Goal: Task Accomplishment & Management: Complete application form

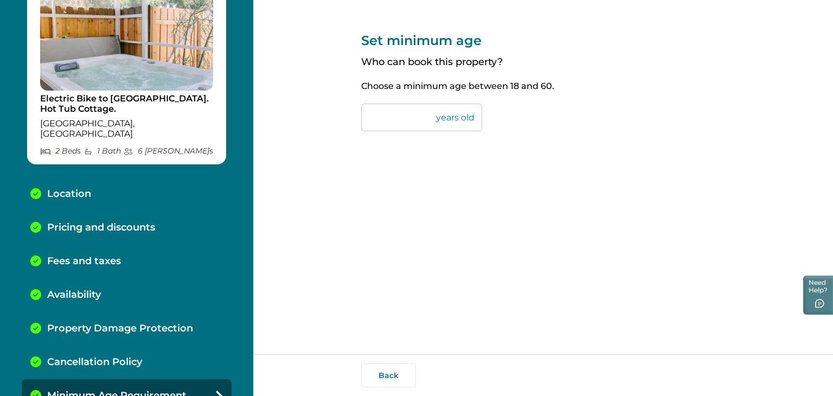
click at [405, 375] on button "Back" at bounding box center [388, 376] width 55 height 24
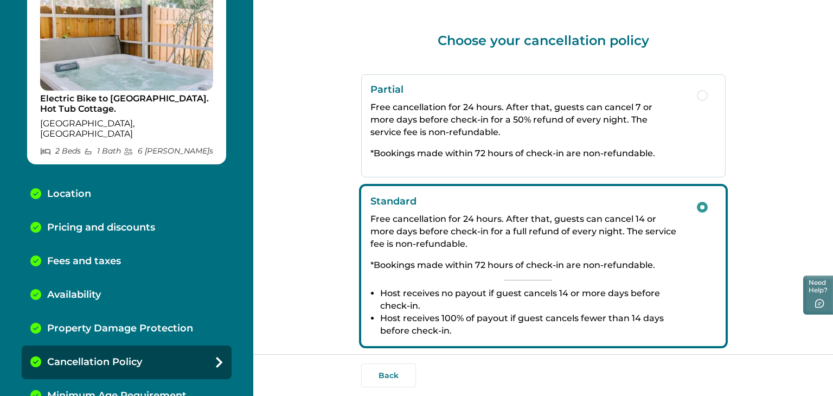
click at [393, 389] on div "Back" at bounding box center [543, 375] width 580 height 42
click at [387, 377] on button "Back" at bounding box center [388, 376] width 55 height 24
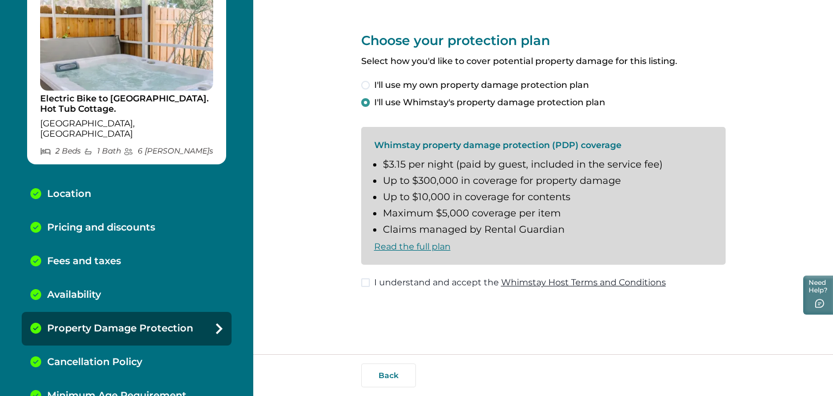
drag, startPoint x: 387, startPoint y: 377, endPoint x: 648, endPoint y: 326, distance: 265.3
click at [648, 326] on div "Choose your protection plan Select how you'd like to cover potential property d…" at bounding box center [543, 177] width 365 height 354
click at [367, 285] on span at bounding box center [365, 282] width 9 height 9
click at [393, 376] on button "Back" at bounding box center [388, 376] width 55 height 24
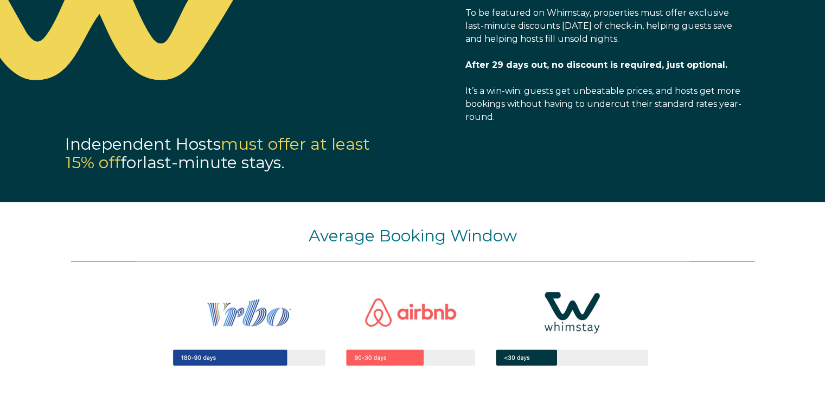
select select "US"
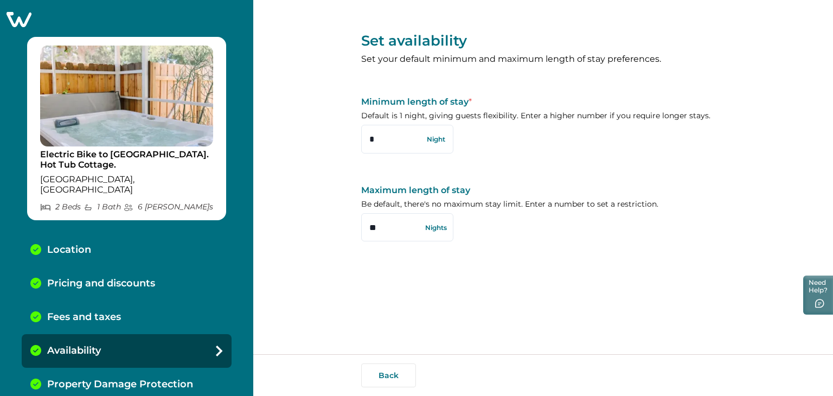
click at [253, 330] on div "Set availability Set your default minimum and maximum length of stay preference…" at bounding box center [543, 177] width 580 height 354
click at [378, 378] on button "Back" at bounding box center [388, 376] width 55 height 24
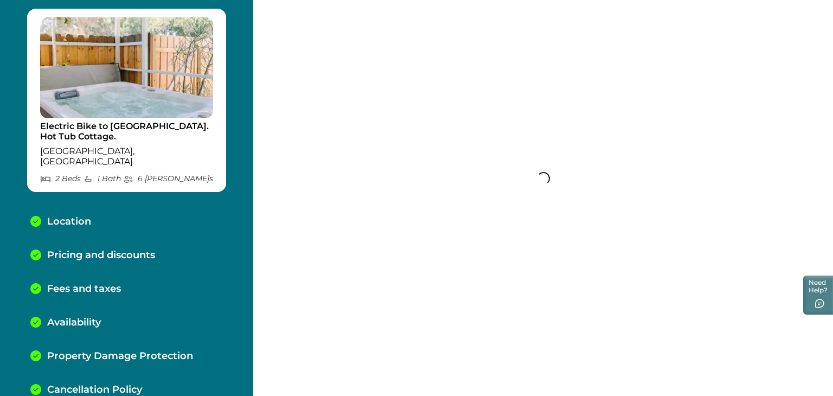
scroll to position [62, 0]
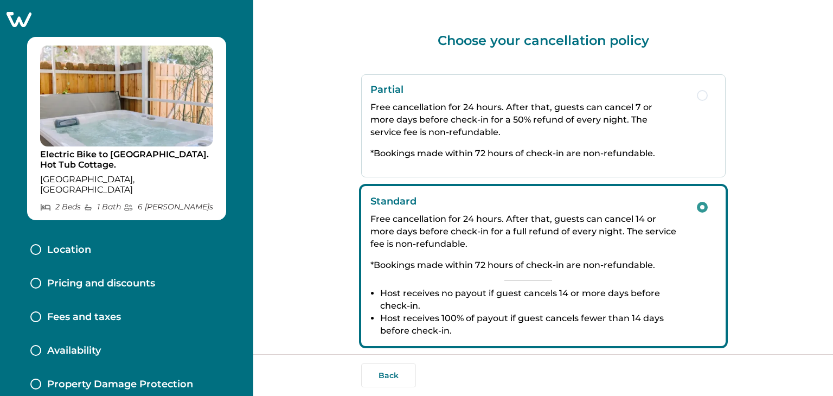
scroll to position [22, 0]
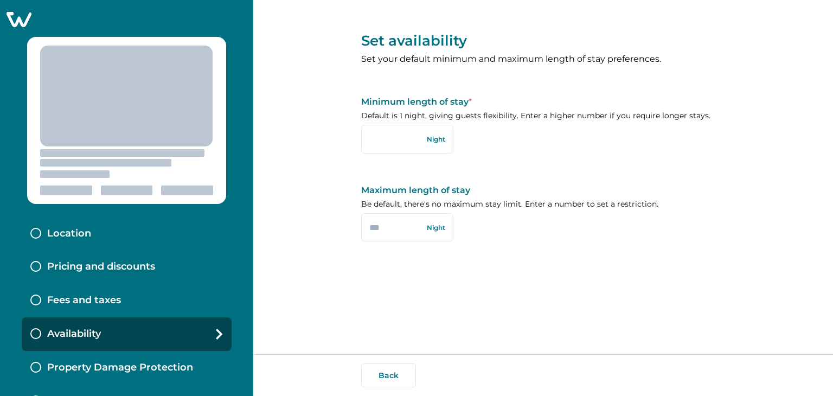
type input "*"
type input "**"
type input "*"
type input "**"
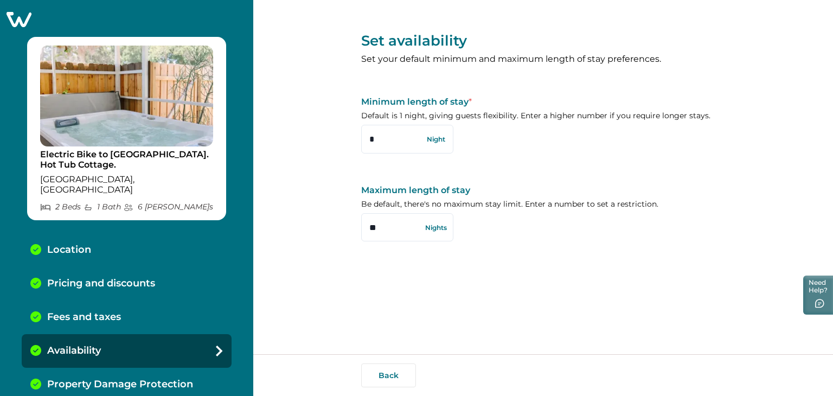
scroll to position [106, 0]
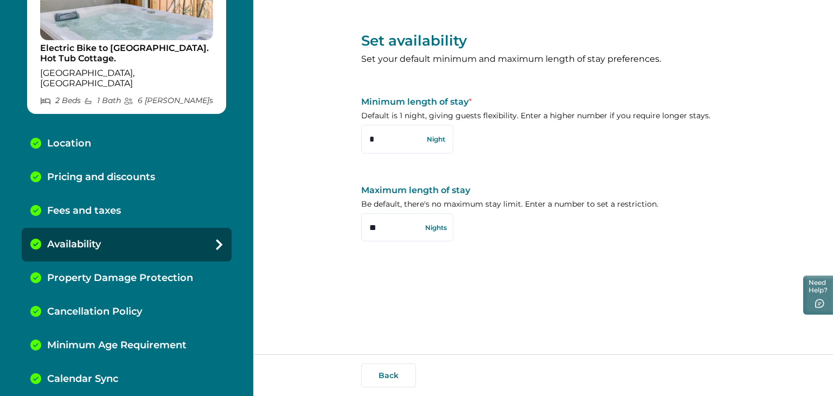
click at [385, 375] on button "Back" at bounding box center [388, 376] width 55 height 24
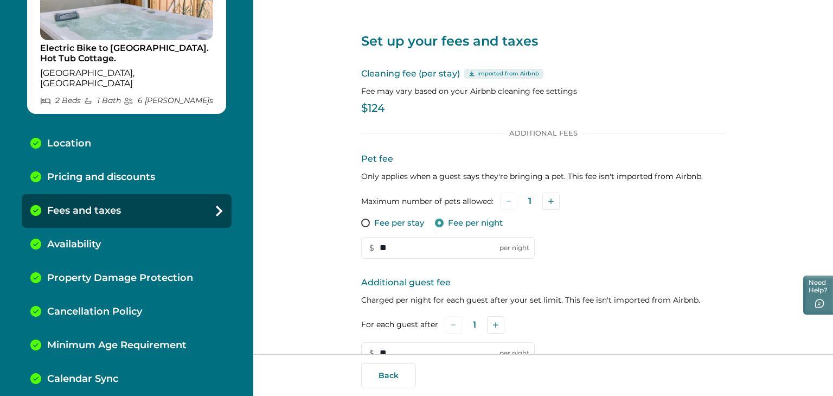
click at [385, 375] on button "Back" at bounding box center [388, 376] width 55 height 24
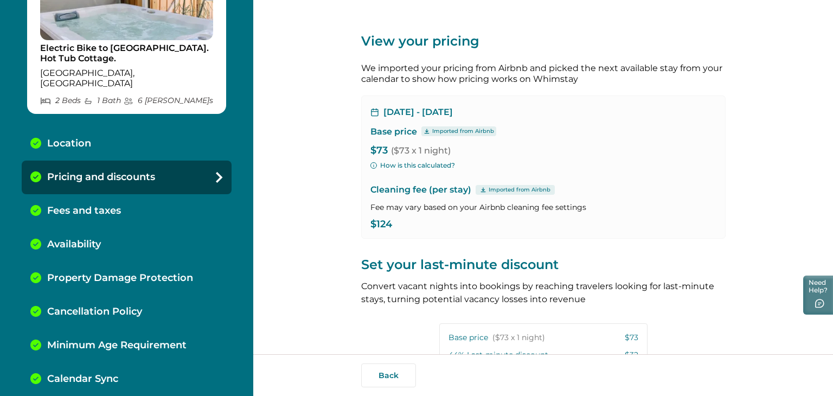
click at [385, 375] on button "Back" at bounding box center [388, 376] width 55 height 24
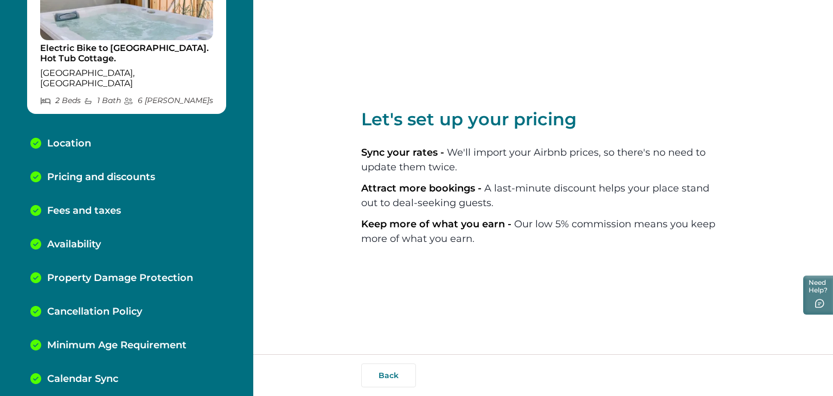
click at [385, 375] on button "Back" at bounding box center [388, 376] width 55 height 24
select select "**"
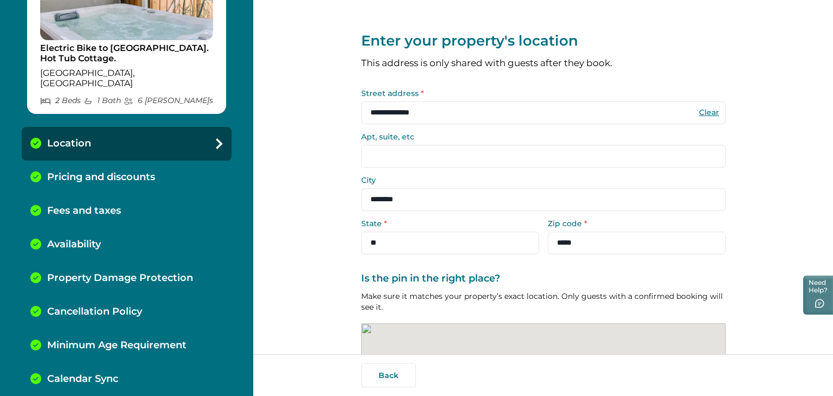
click at [385, 375] on button "Back" at bounding box center [388, 376] width 55 height 24
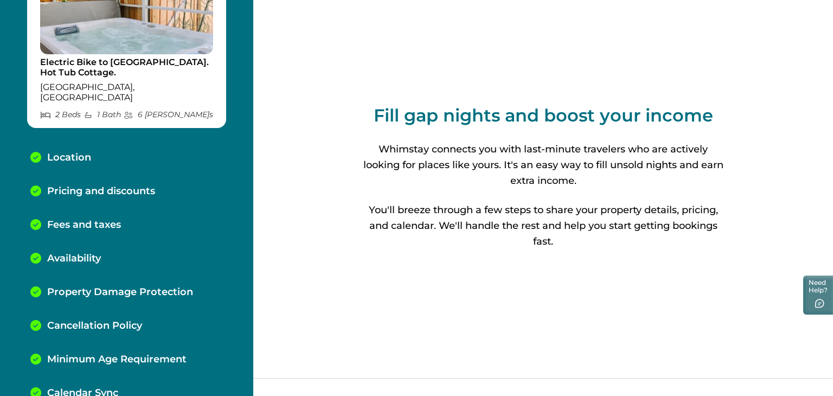
scroll to position [106, 0]
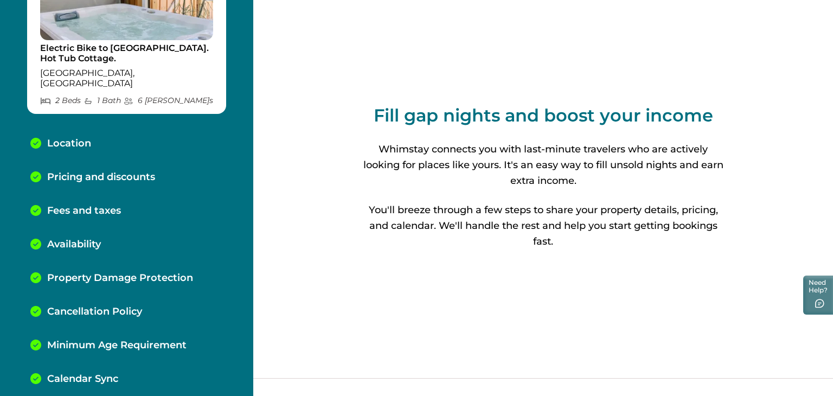
click at [126, 362] on div "Calendar Sync" at bounding box center [127, 379] width 210 height 34
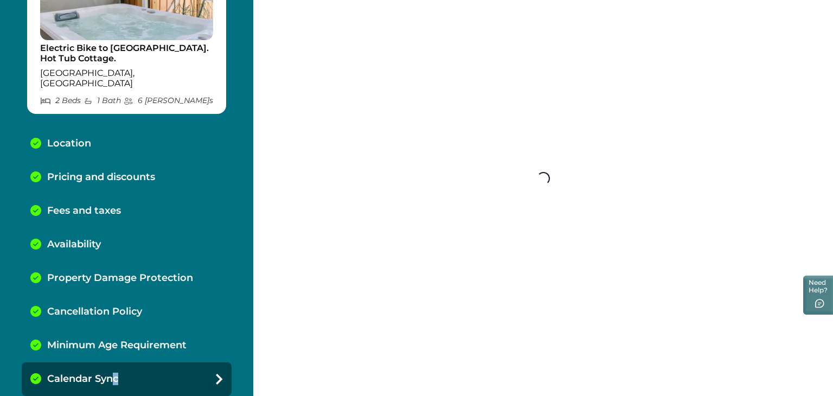
click at [109, 362] on div "Calendar Sync" at bounding box center [127, 379] width 210 height 34
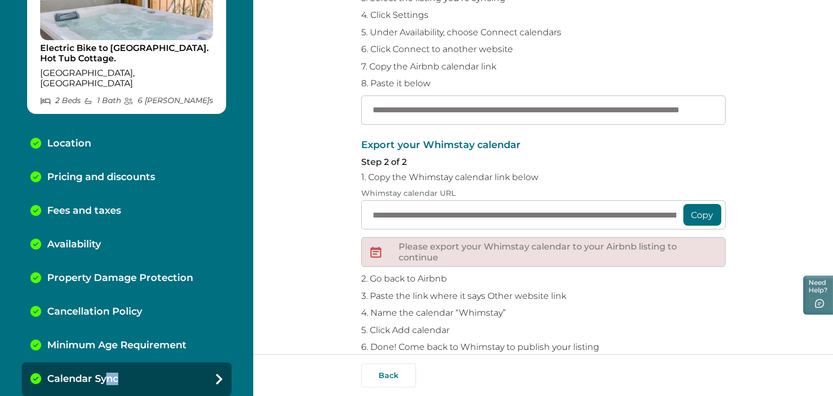
scroll to position [189, 0]
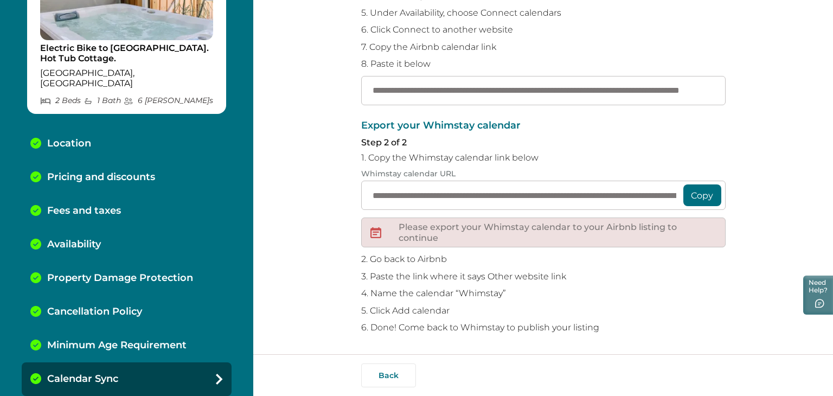
click at [659, 333] on div "**********" at bounding box center [543, 83] width 365 height 544
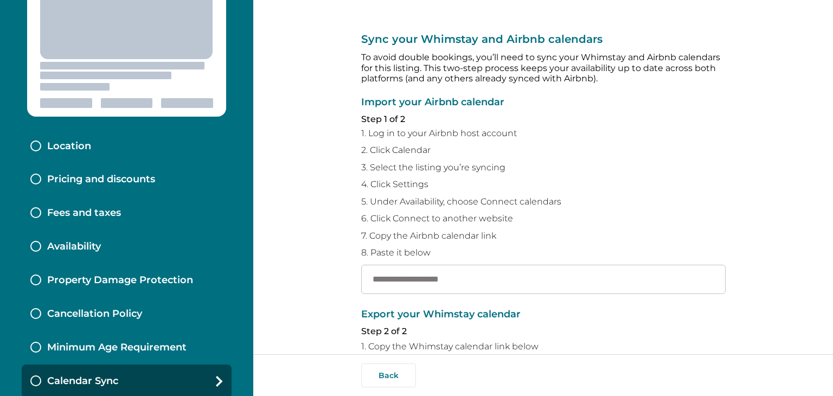
scroll to position [90, 0]
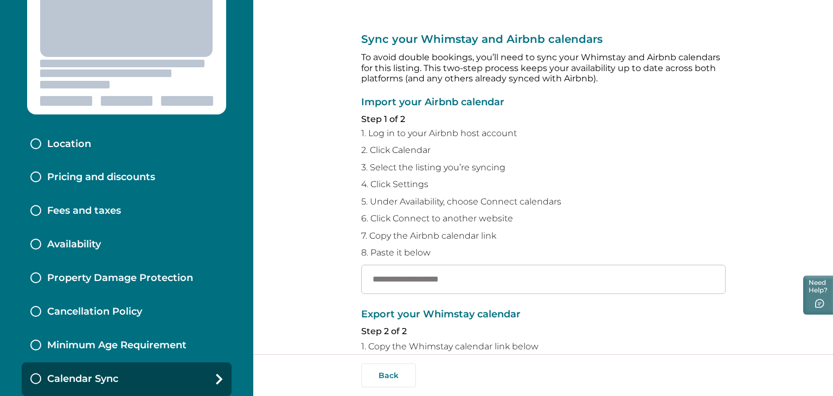
type input "**********"
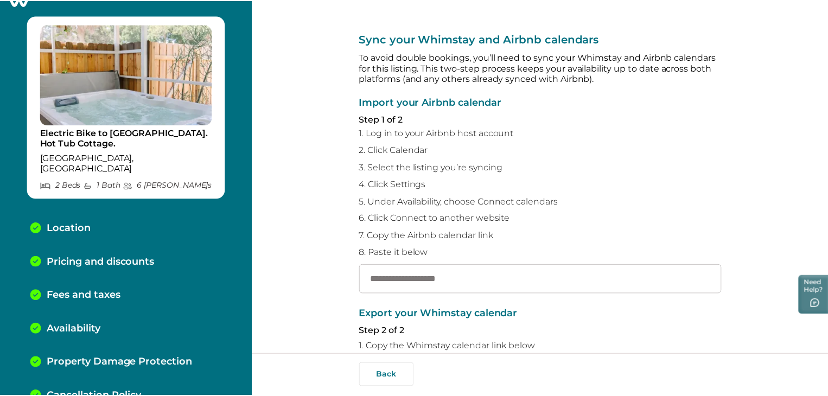
scroll to position [0, 0]
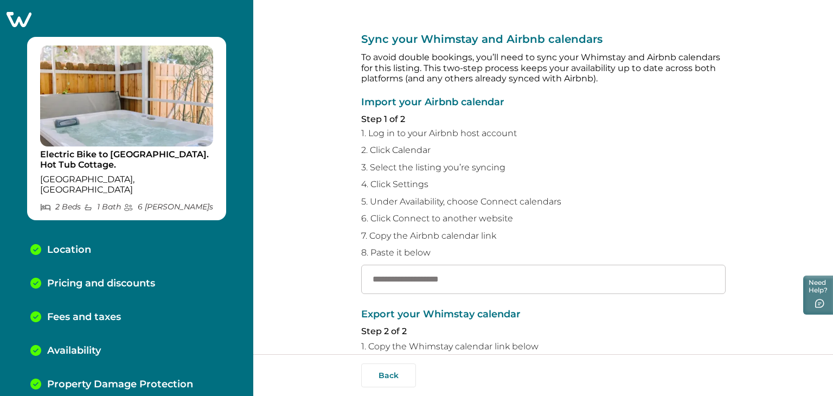
click at [29, 18] on icon at bounding box center [18, 19] width 27 height 17
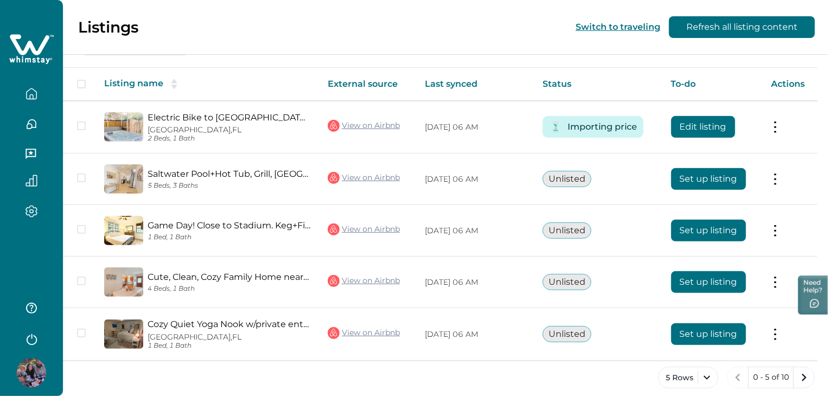
scroll to position [178, 0]
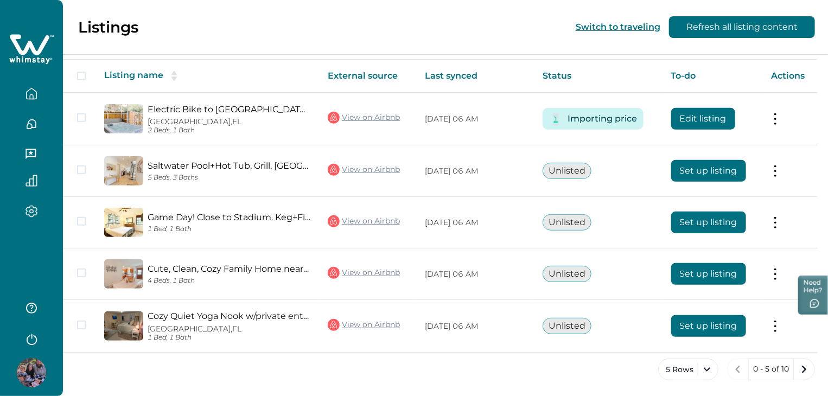
click at [694, 368] on button "5 Rows" at bounding box center [688, 370] width 60 height 22
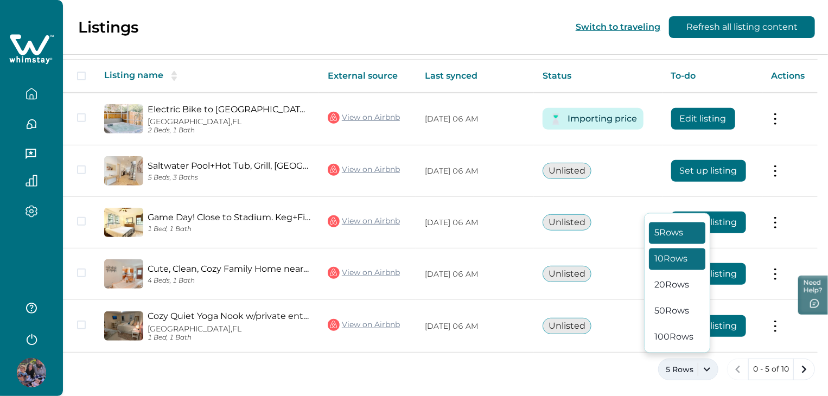
click at [679, 258] on button "10 Rows" at bounding box center [677, 259] width 56 height 22
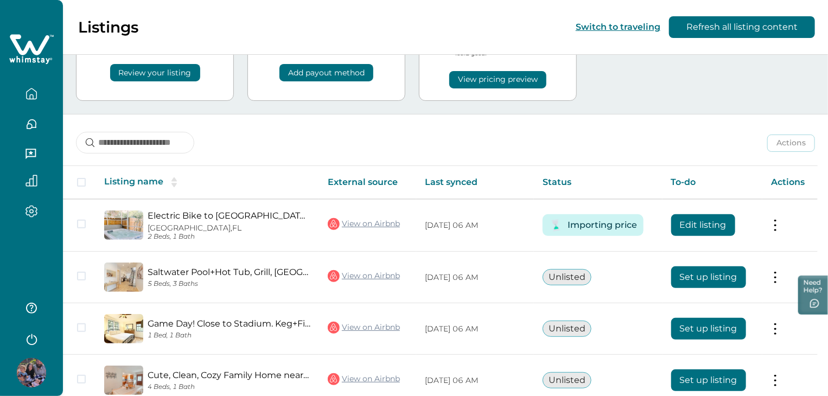
scroll to position [66, 0]
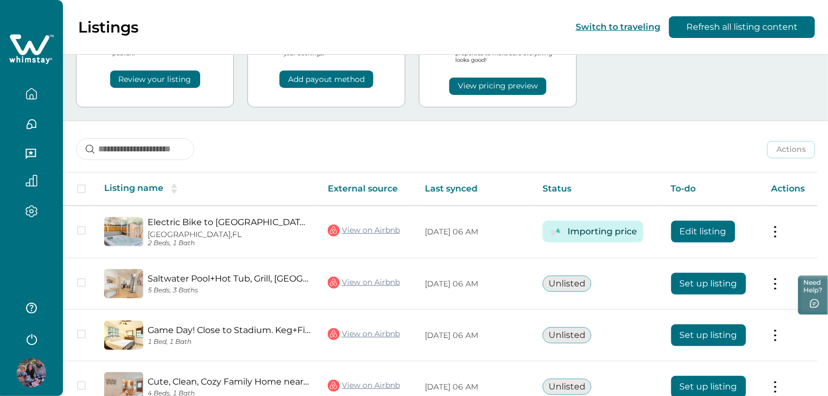
click at [706, 283] on button "Set up listing" at bounding box center [708, 284] width 75 height 22
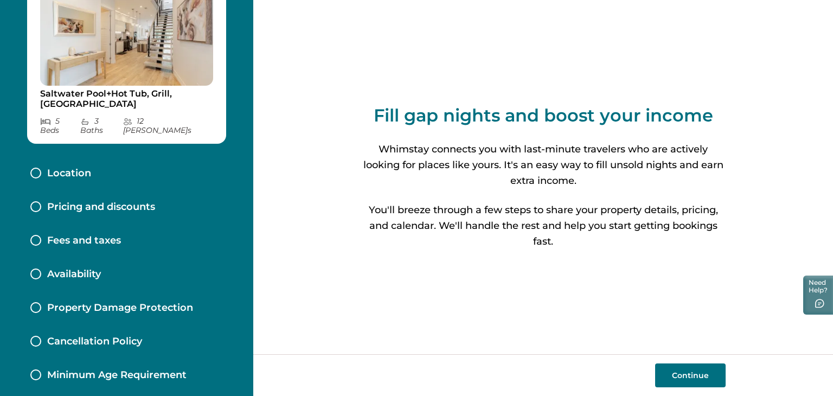
scroll to position [92, 0]
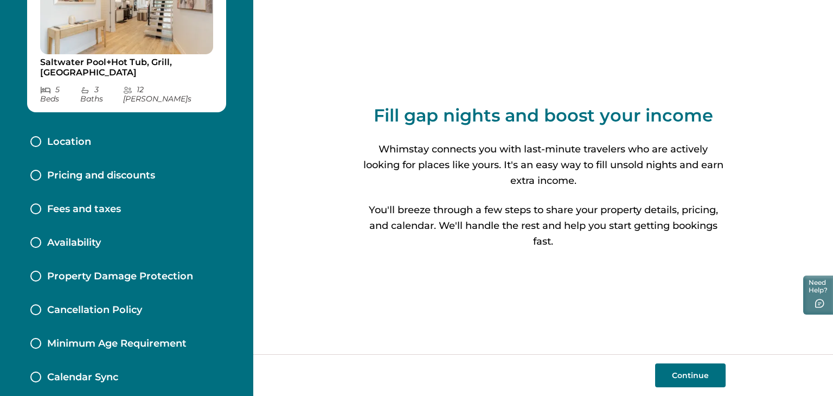
click at [683, 373] on button "Continue" at bounding box center [690, 376] width 71 height 24
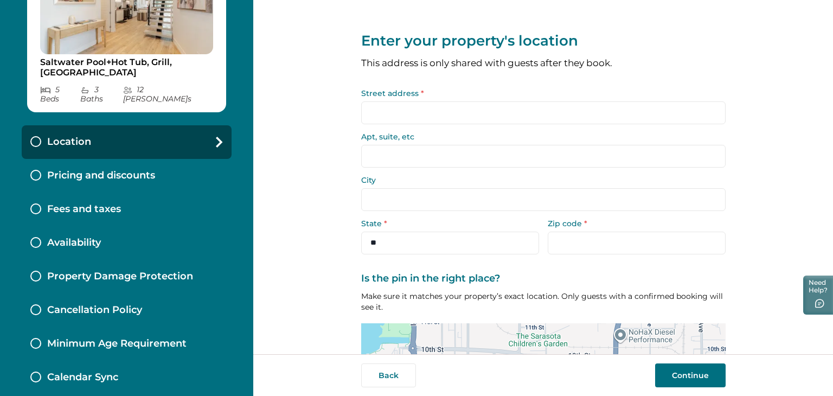
click at [406, 114] on input "Street address *" at bounding box center [543, 112] width 365 height 23
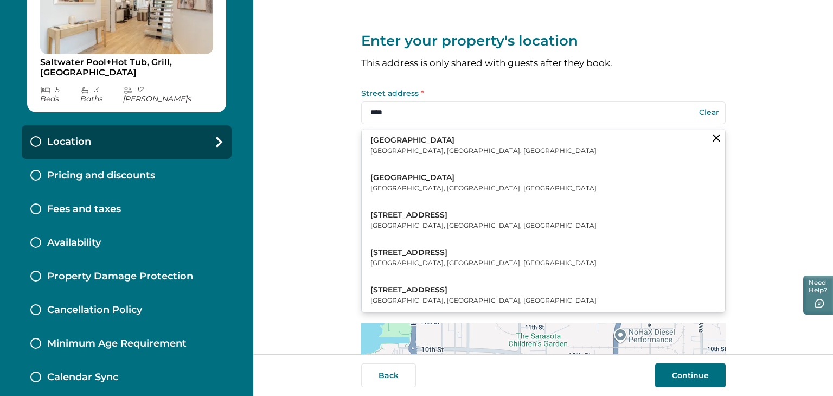
click at [461, 256] on button "[STREET_ADDRESS]" at bounding box center [544, 257] width 364 height 33
type input "**********"
type input "********"
select select "**"
type input "*****"
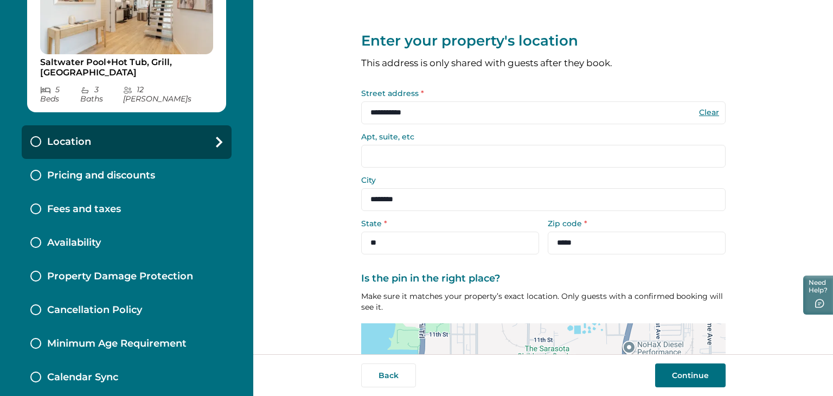
scroll to position [119, 0]
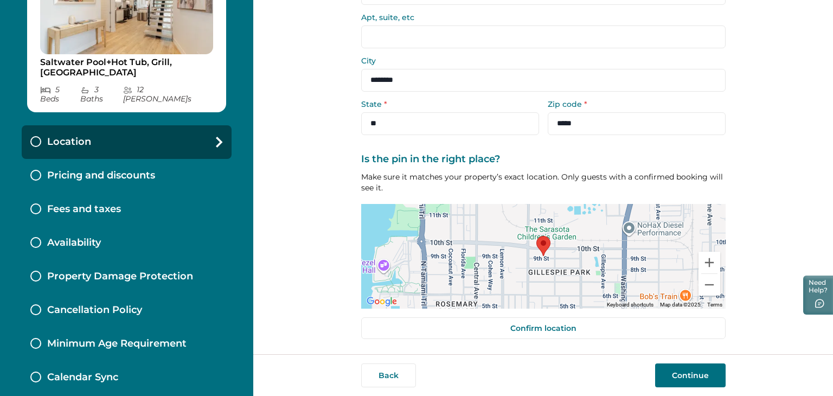
click at [686, 373] on button "Continue" at bounding box center [690, 376] width 71 height 24
